Goal: Find specific page/section: Find specific page/section

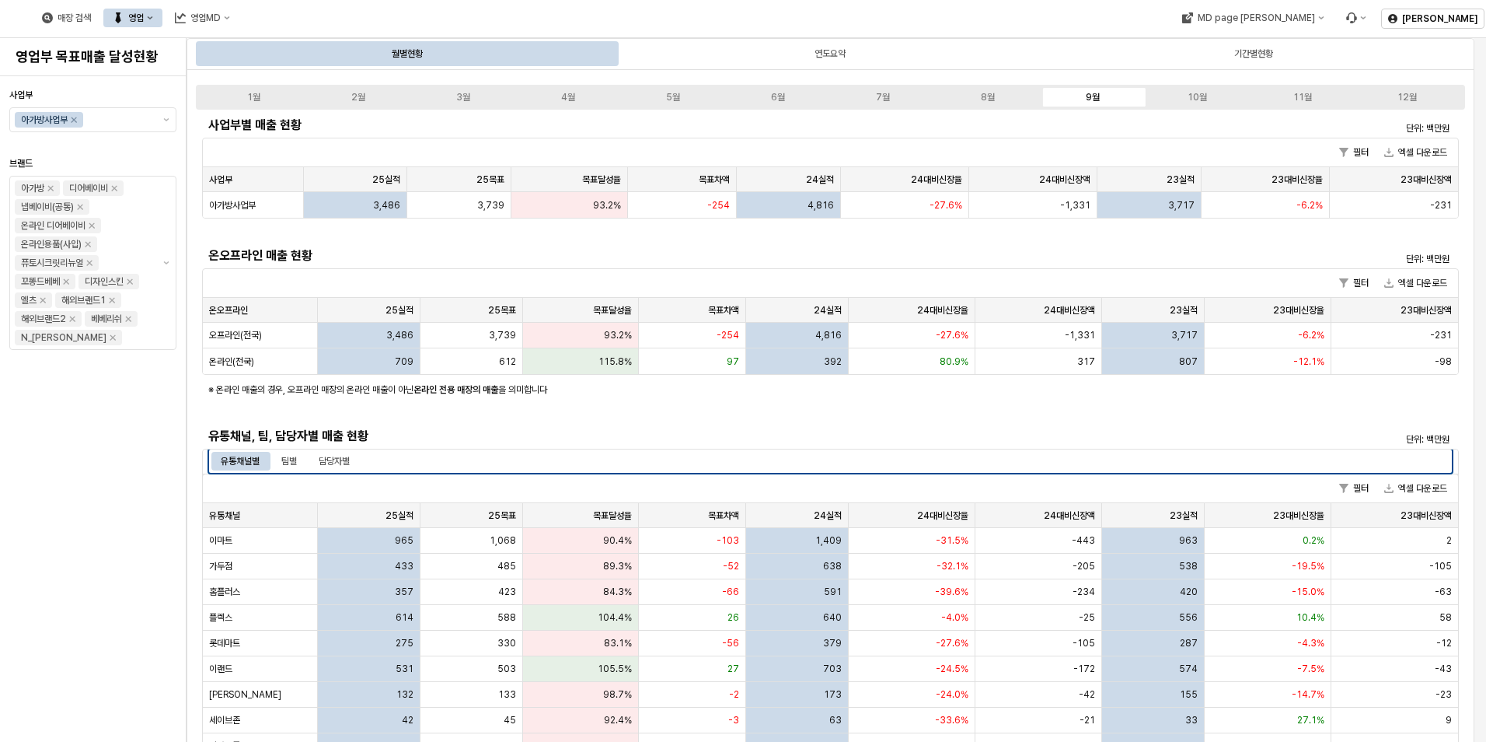
scroll to position [233, 0]
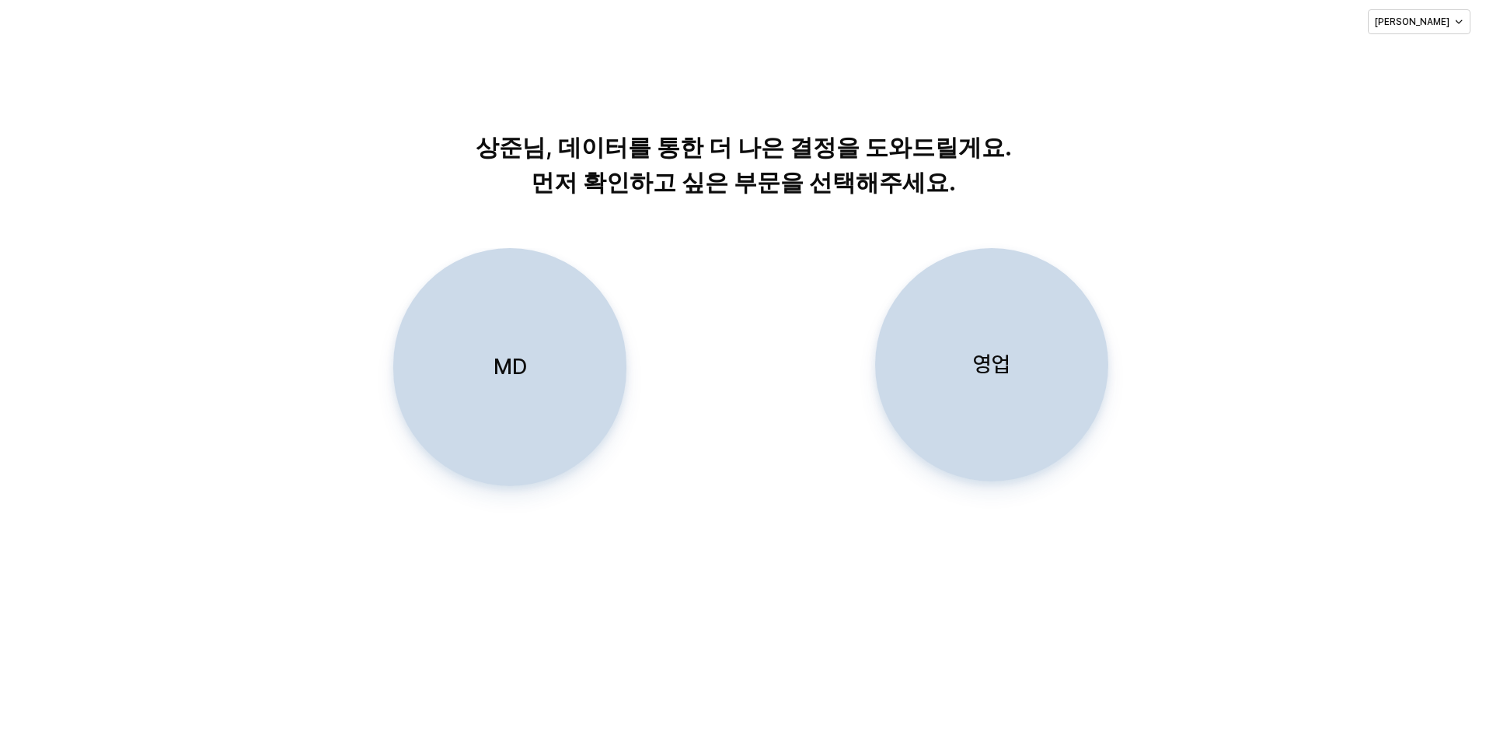
click at [993, 385] on div "영업" at bounding box center [991, 365] width 219 height 232
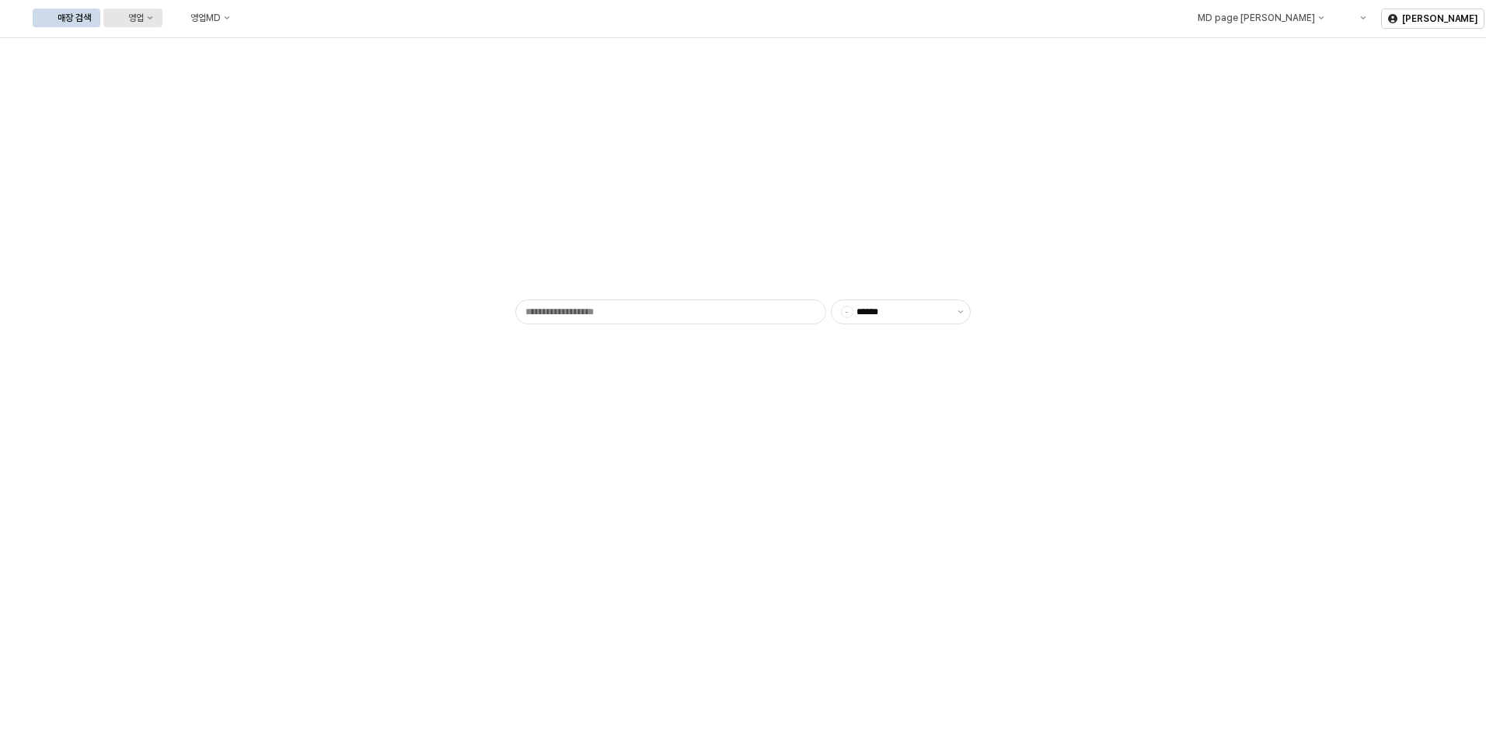
click at [144, 14] on div "영업" at bounding box center [136, 17] width 16 height 11
click at [281, 47] on div "목표매출 달성현황" at bounding box center [306, 46] width 82 height 12
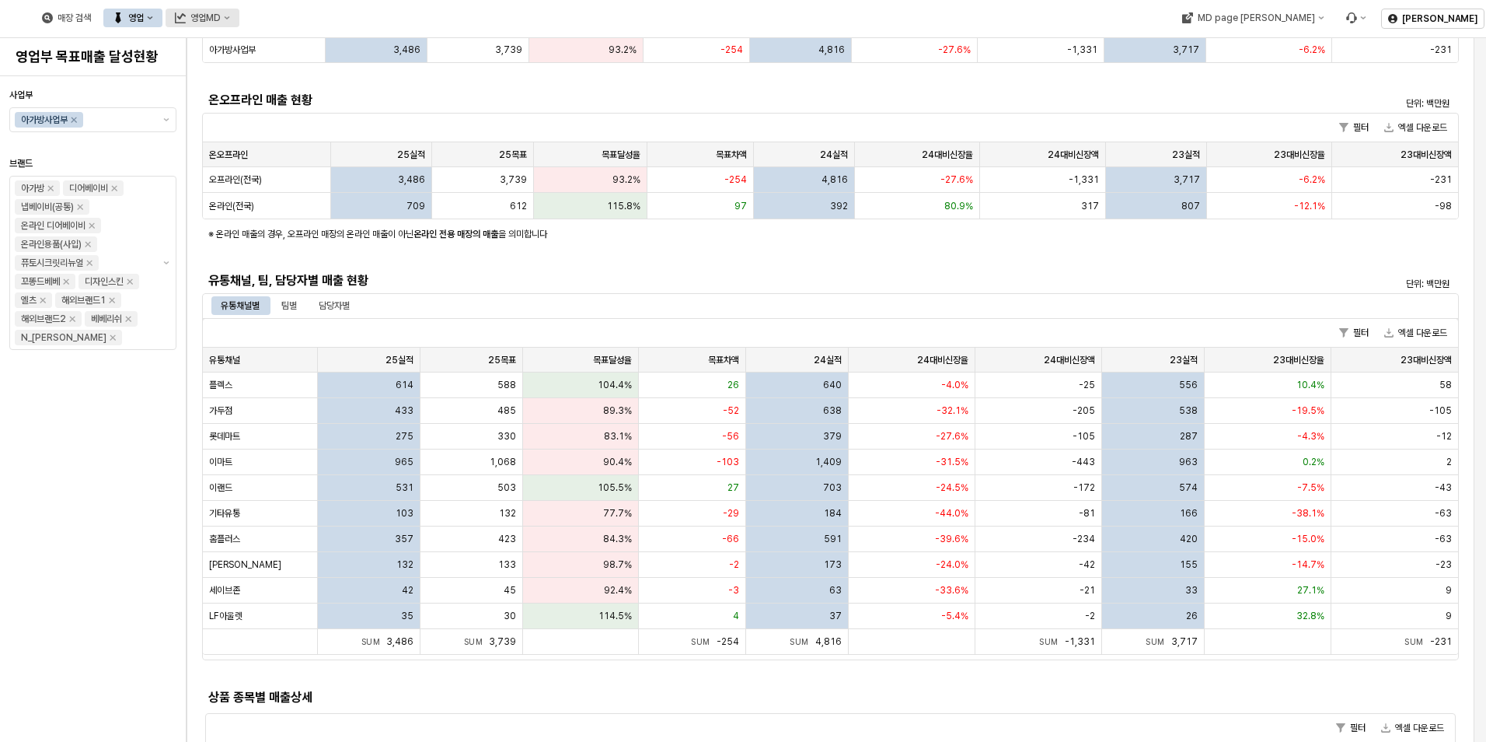
scroll to position [155, 0]
